Goal: Check status: Check status

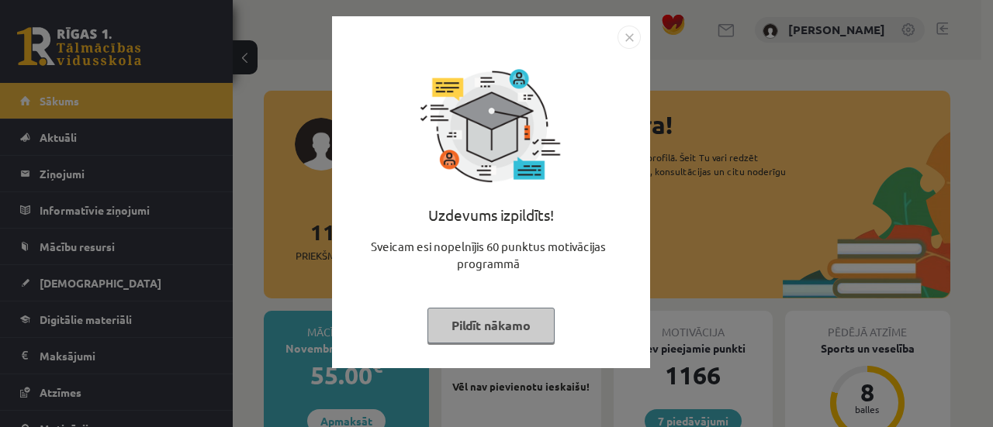
click at [539, 309] on button "Pildīt nākamo" at bounding box center [490, 326] width 127 height 36
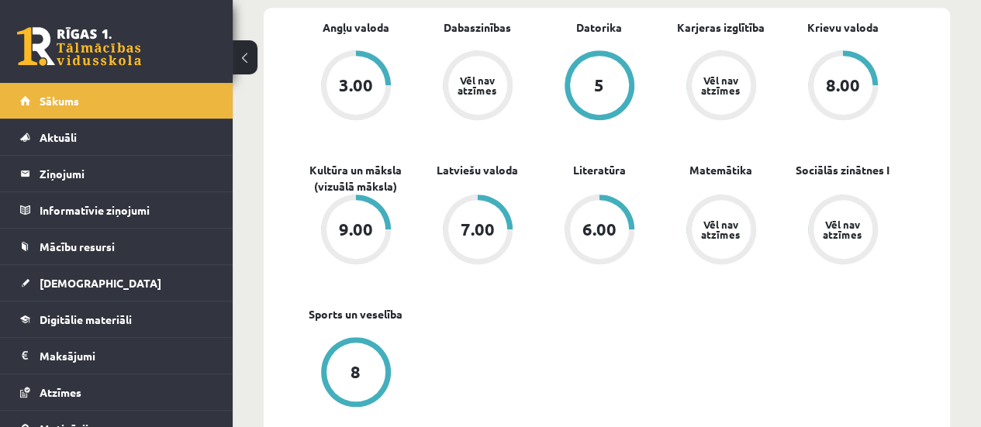
scroll to position [504, 0]
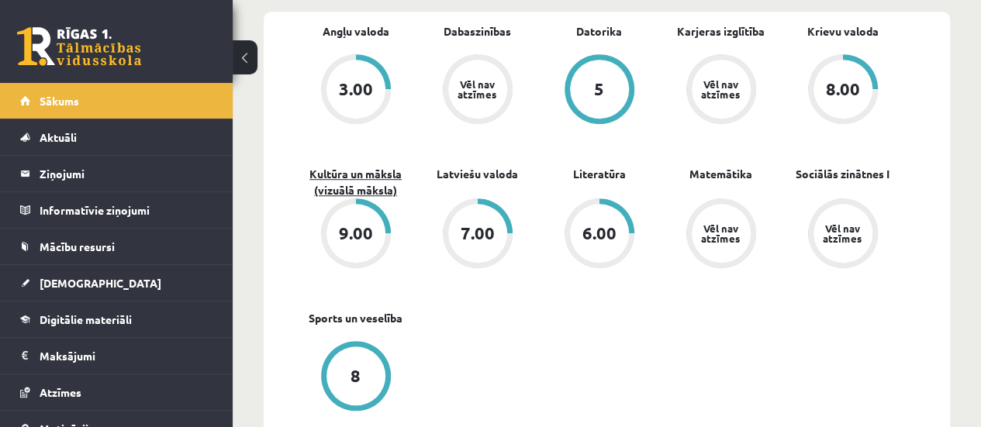
click at [360, 181] on link "Kultūra un māksla (vizuālā māksla)" at bounding box center [356, 182] width 122 height 33
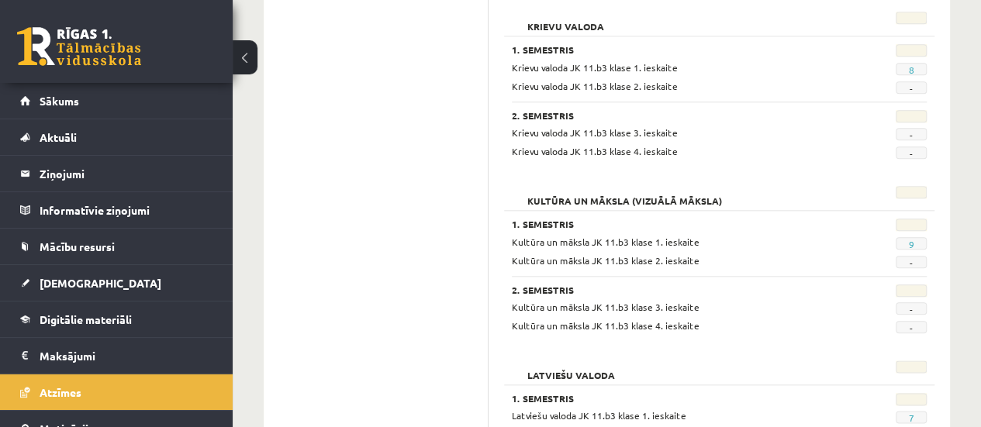
scroll to position [772, 0]
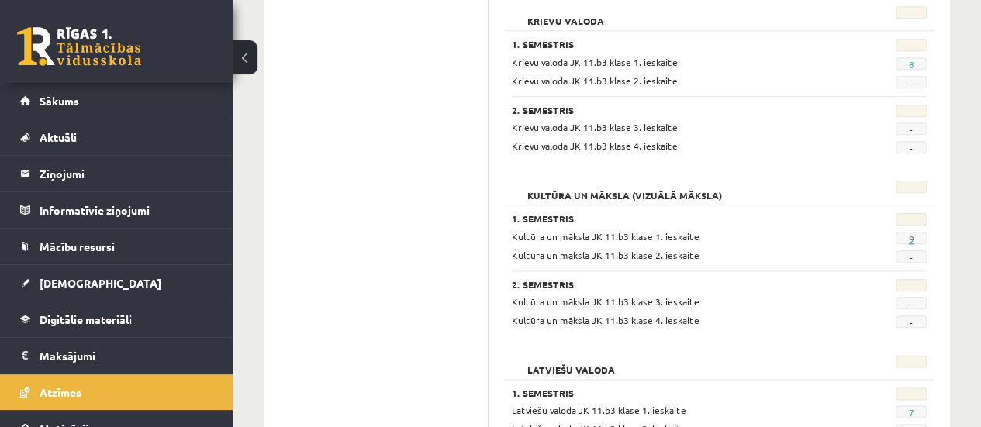
click at [912, 235] on link "9" at bounding box center [910, 239] width 5 height 12
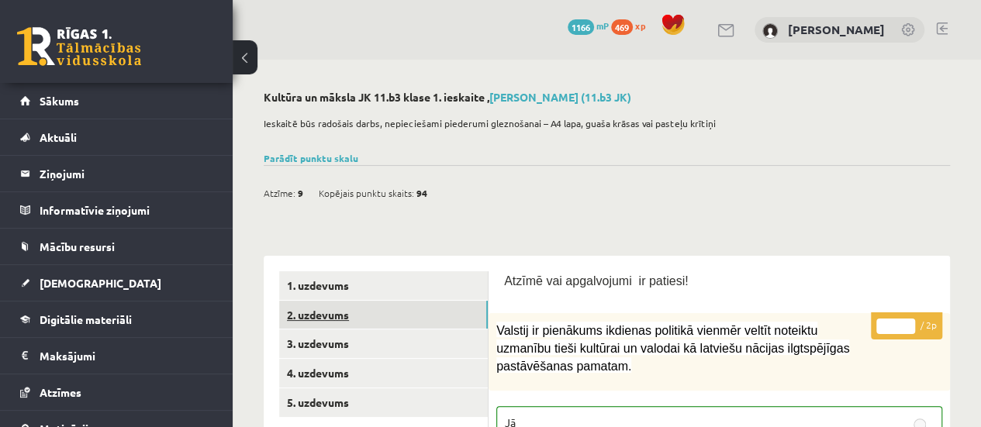
click at [383, 309] on link "2. uzdevums" at bounding box center [383, 315] width 209 height 29
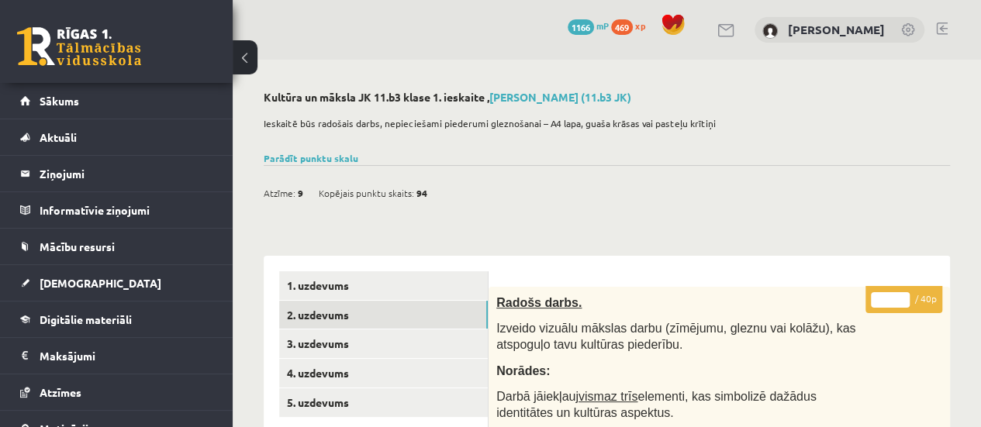
scroll to position [136, 0]
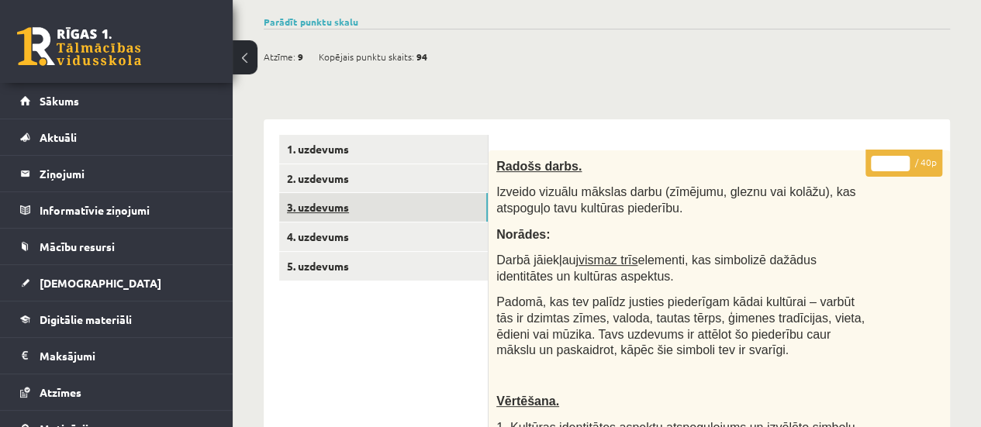
click at [368, 206] on link "3. uzdevums" at bounding box center [383, 207] width 209 height 29
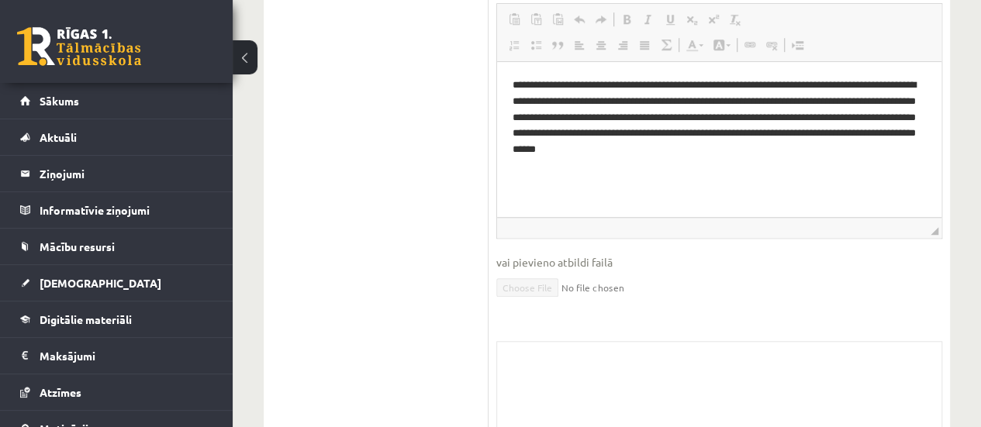
scroll to position [0, 0]
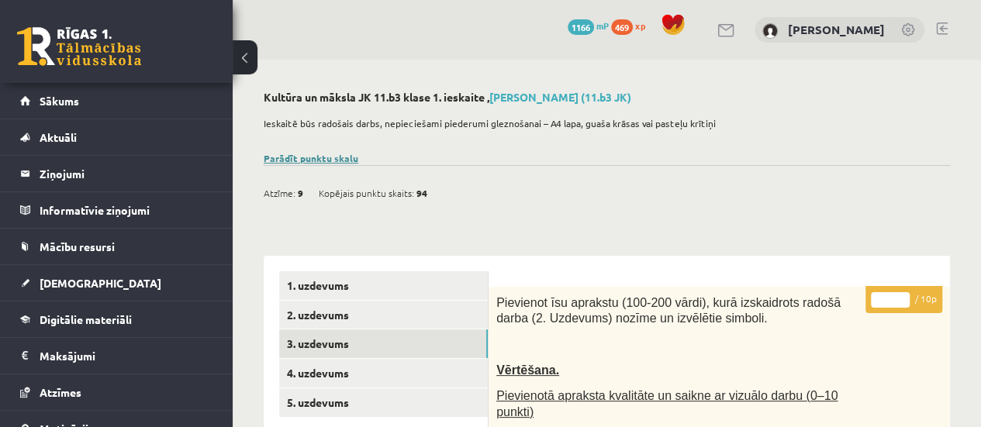
click at [285, 154] on link "Parādīt punktu skalu" at bounding box center [311, 158] width 95 height 12
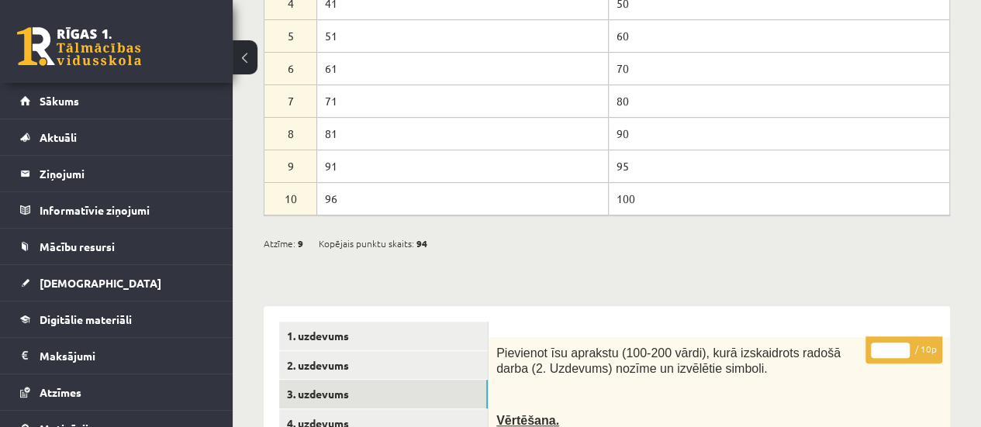
scroll to position [298, 0]
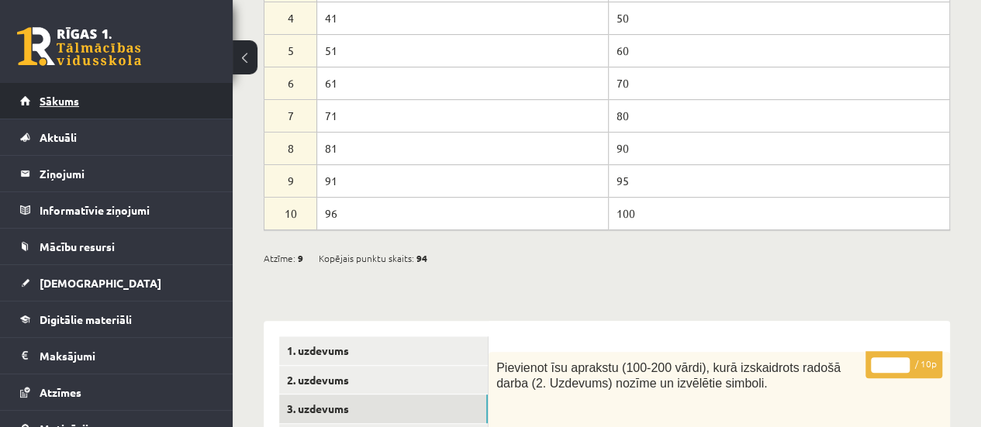
click at [129, 102] on link "Sākums" at bounding box center [116, 101] width 193 height 36
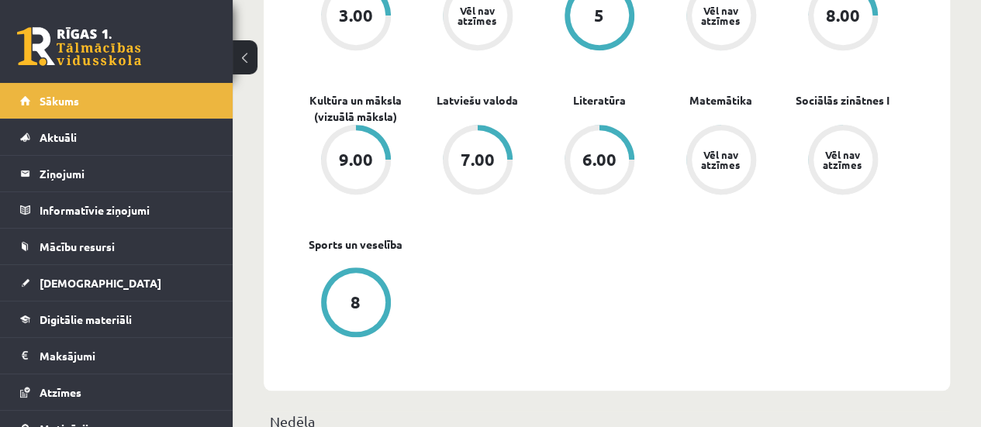
scroll to position [585, 0]
